Goal: Navigation & Orientation: Find specific page/section

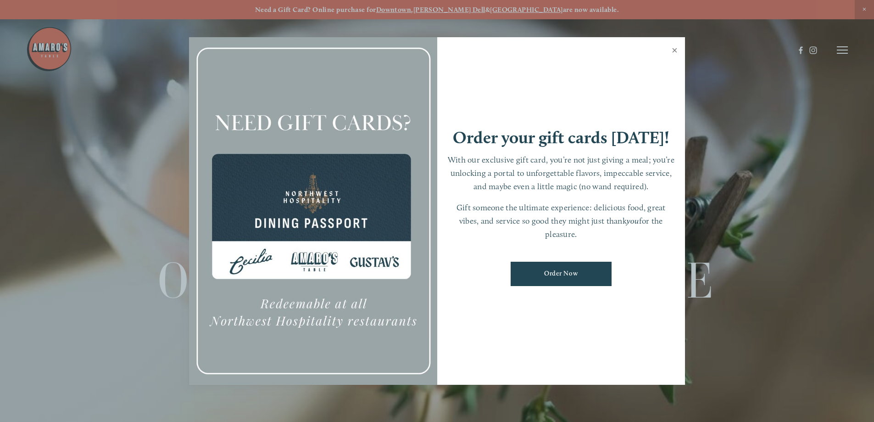
click at [676, 50] on link "Close" at bounding box center [675, 52] width 18 height 26
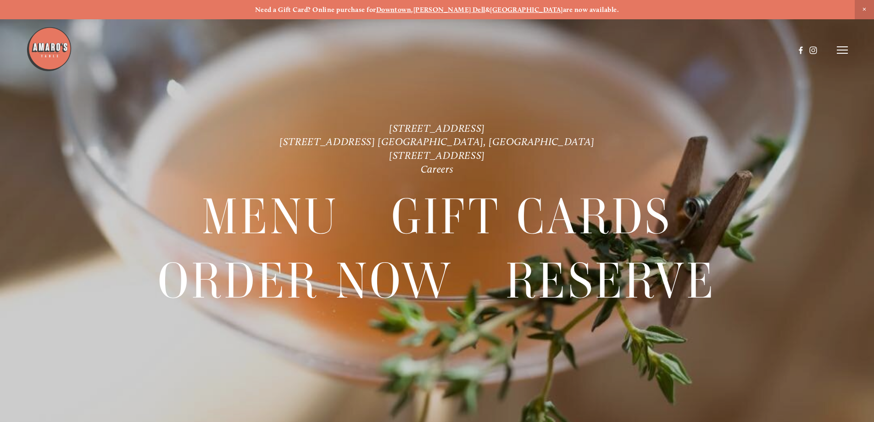
click at [842, 48] on icon at bounding box center [842, 50] width 11 height 8
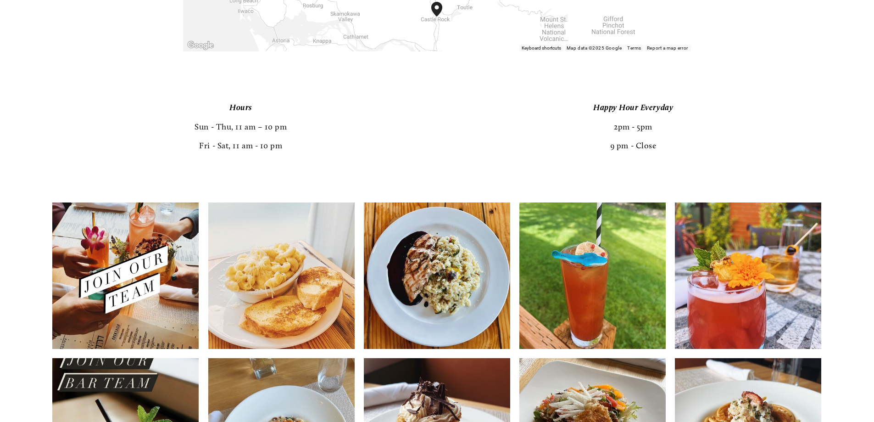
scroll to position [1928, 0]
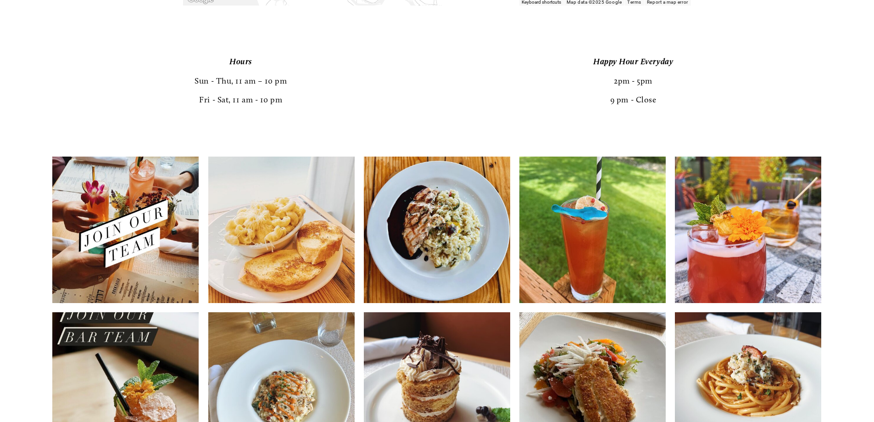
click at [107, 230] on img at bounding box center [125, 229] width 146 height 183
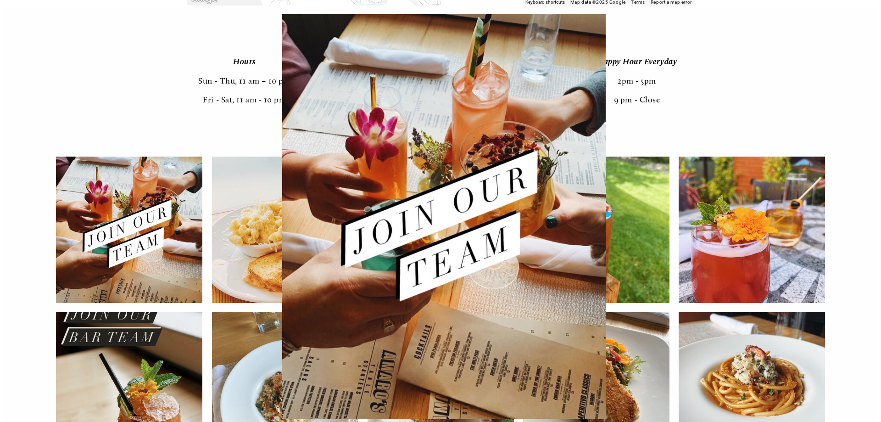
scroll to position [1934, 0]
